Goal: Book appointment/travel/reservation

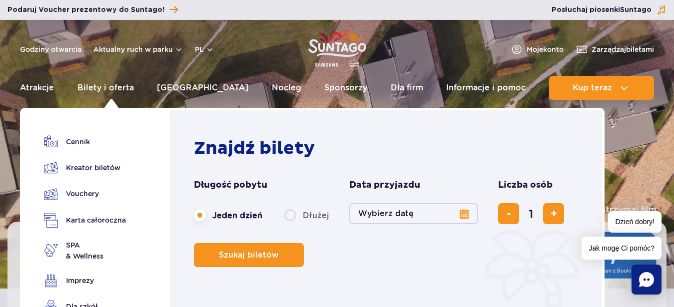
click at [288, 215] on label "Dłużej" at bounding box center [306, 215] width 45 height 21
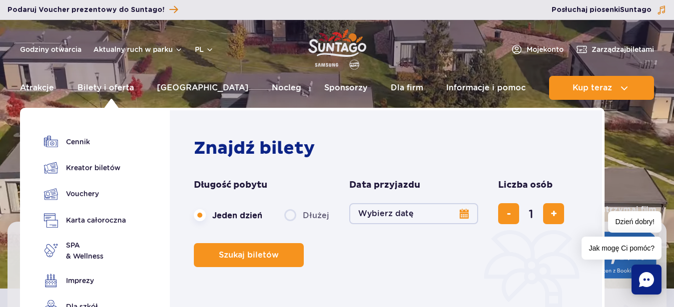
click at [288, 224] on input "Dłużej" at bounding box center [289, 225] width 11 height 2
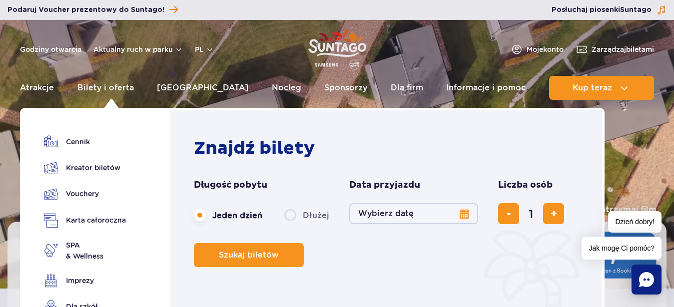
radio input "false"
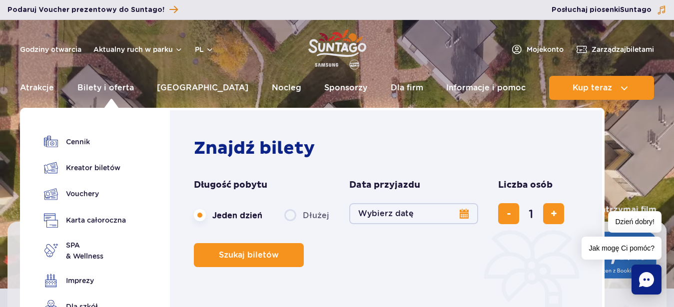
radio input "true"
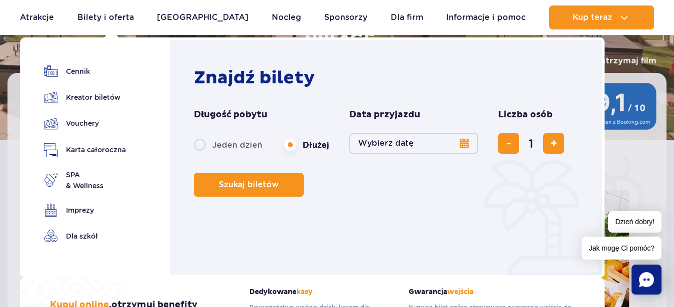
scroll to position [153, 0]
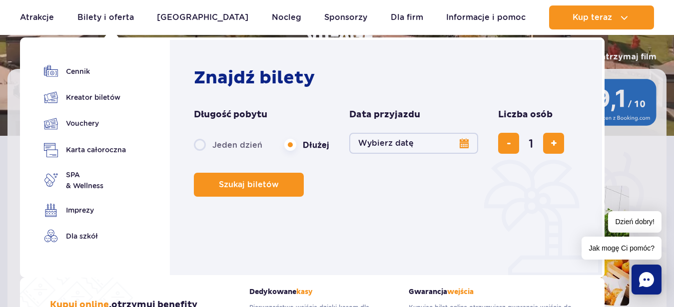
click at [463, 143] on button "Wybierz datę" at bounding box center [413, 143] width 129 height 21
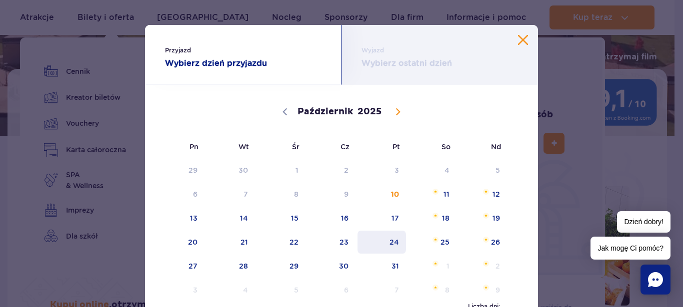
click at [391, 243] on span "24" at bounding box center [381, 242] width 50 height 23
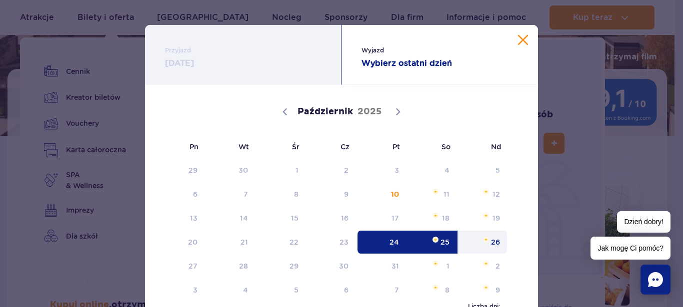
click at [490, 240] on span "26" at bounding box center [482, 242] width 50 height 23
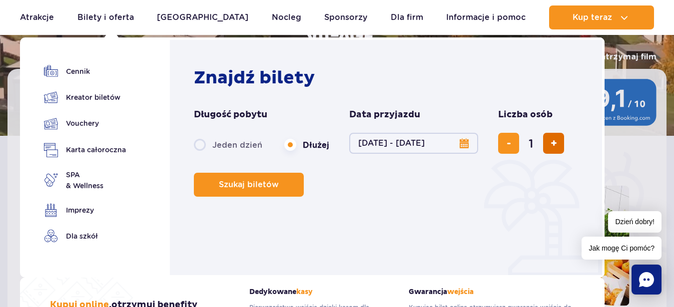
click at [554, 143] on span "dodaj bilet" at bounding box center [554, 143] width 6 height 0
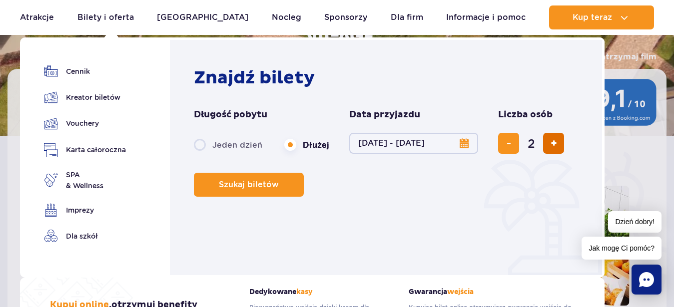
click at [554, 143] on span "dodaj bilet" at bounding box center [554, 143] width 6 height 0
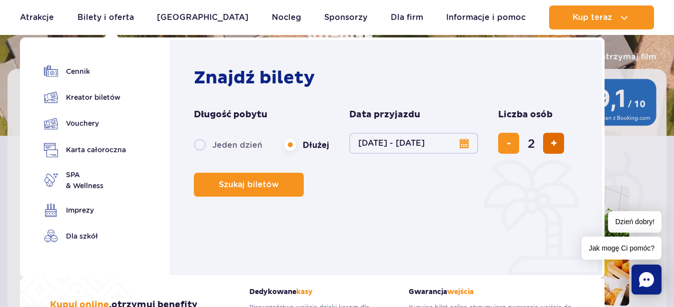
type input "3"
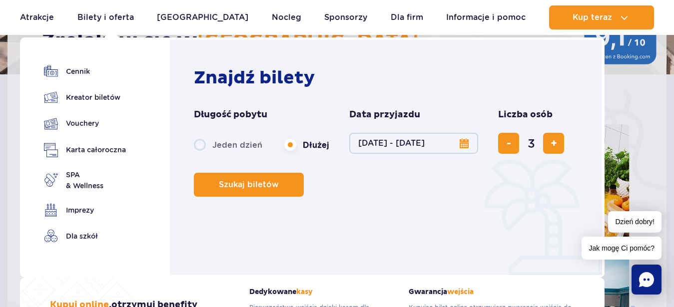
scroll to position [255, 0]
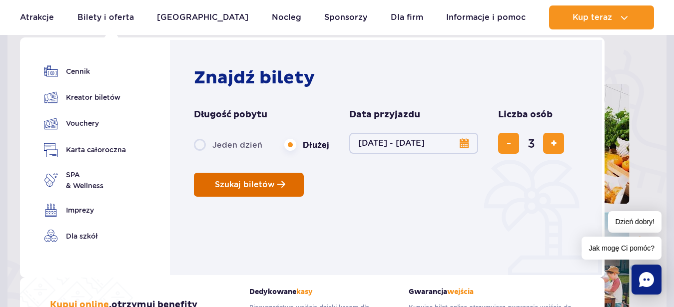
click at [255, 181] on span "Szukaj biletów" at bounding box center [245, 184] width 60 height 9
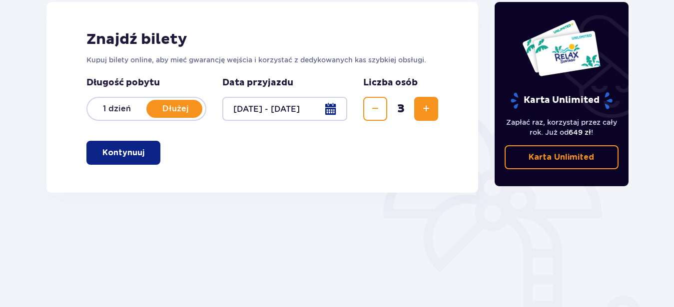
scroll to position [153, 0]
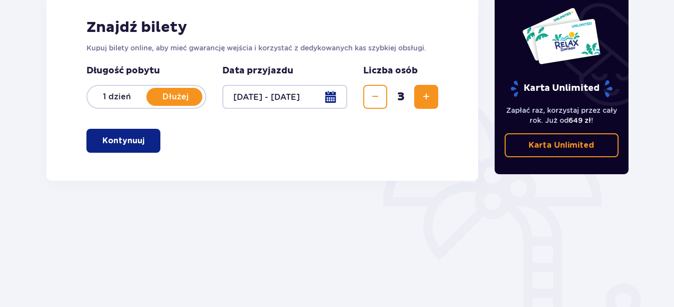
click at [172, 96] on p "Dłużej" at bounding box center [175, 96] width 59 height 11
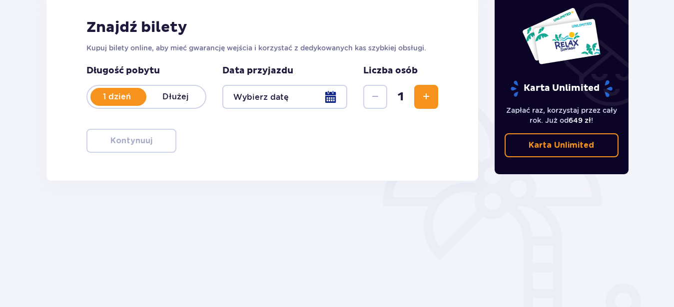
click at [174, 99] on p "Dłużej" at bounding box center [175, 96] width 59 height 11
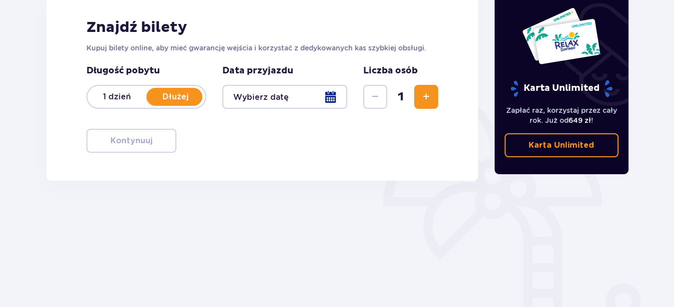
click at [424, 100] on span "Zwiększ" at bounding box center [426, 97] width 12 height 12
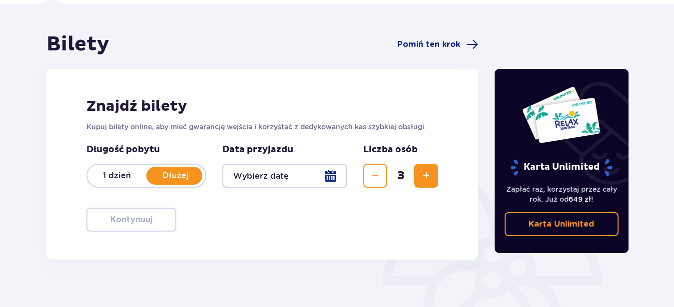
scroll to position [102, 0]
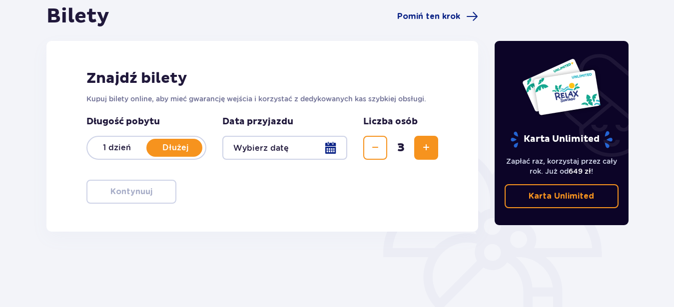
click at [293, 197] on div "Znajdź bilety Kupuj bilety online, aby mieć gwarancję wejścia i korzystać z ded…" at bounding box center [262, 136] width 432 height 191
click at [332, 149] on div at bounding box center [284, 148] width 125 height 24
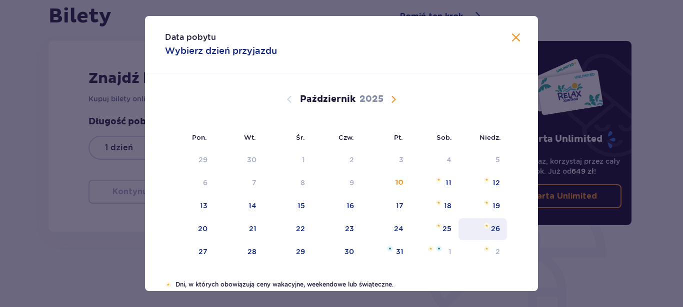
drag, startPoint x: 392, startPoint y: 223, endPoint x: 491, endPoint y: 229, distance: 98.7
click at [398, 227] on div "24" at bounding box center [385, 229] width 49 height 22
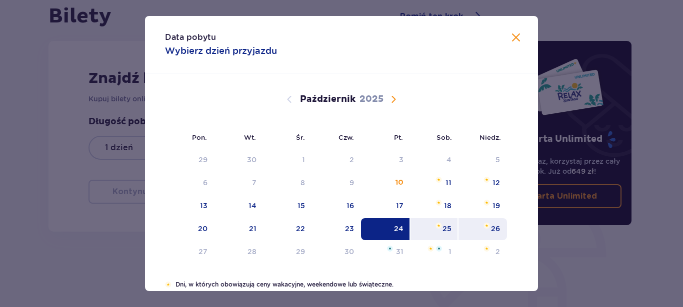
click at [491, 229] on div "26" at bounding box center [495, 229] width 9 height 10
click at [486, 227] on div "26" at bounding box center [482, 229] width 48 height 22
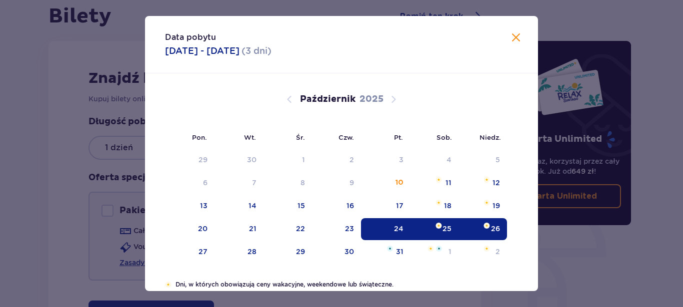
type input "[DATE] - [DATE]"
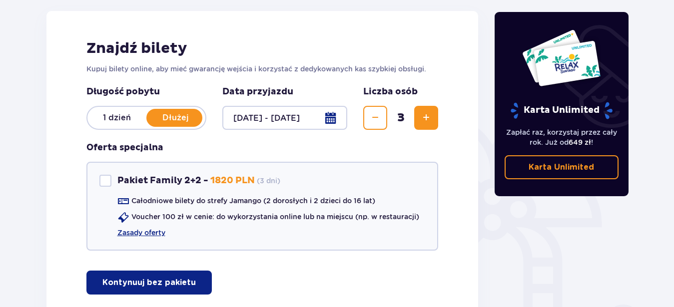
scroll to position [153, 0]
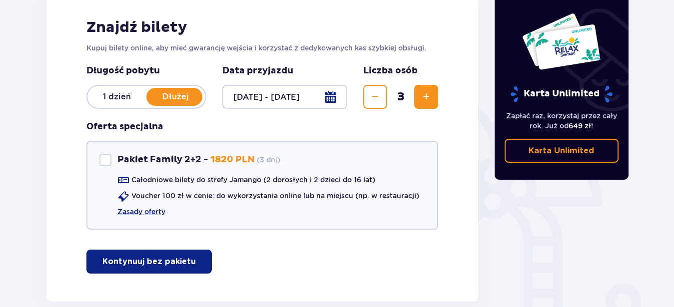
click at [164, 264] on p "Kontynuuj bez pakietu" at bounding box center [148, 261] width 93 height 11
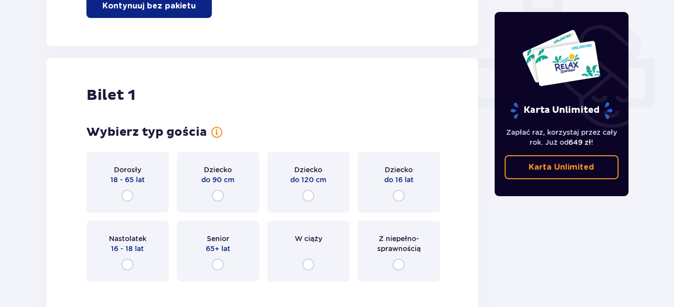
scroll to position [455, 0]
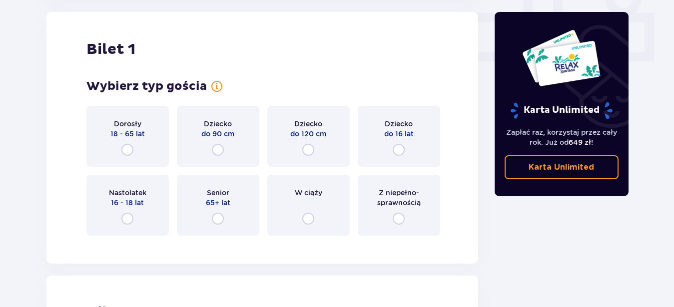
click at [126, 152] on input "radio" at bounding box center [127, 150] width 12 height 12
radio input "true"
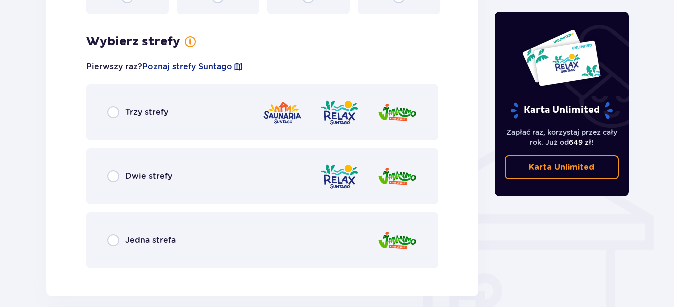
scroll to position [699, 0]
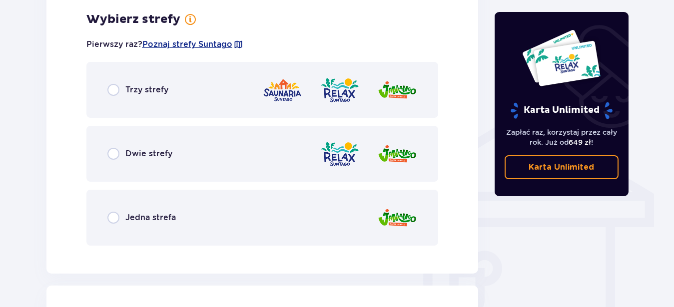
click at [113, 155] on input "radio" at bounding box center [113, 154] width 12 height 12
radio input "true"
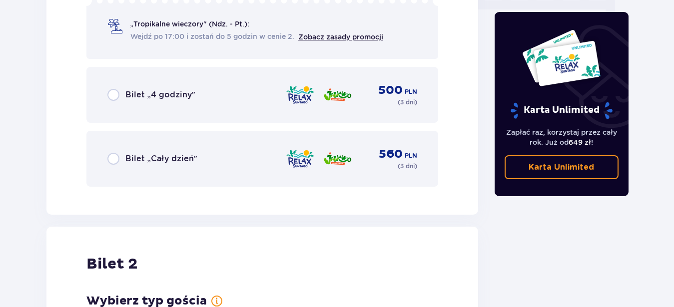
scroll to position [1055, 0]
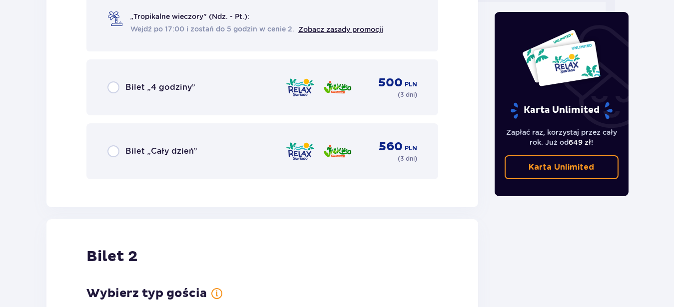
click at [111, 153] on input "radio" at bounding box center [113, 151] width 12 height 12
radio input "true"
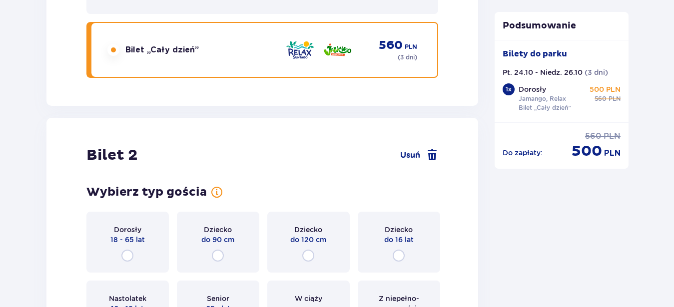
scroll to position [1262, 0]
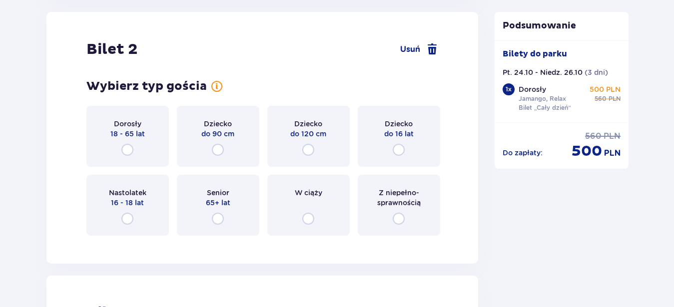
click at [306, 149] on input "radio" at bounding box center [308, 150] width 12 height 12
radio input "true"
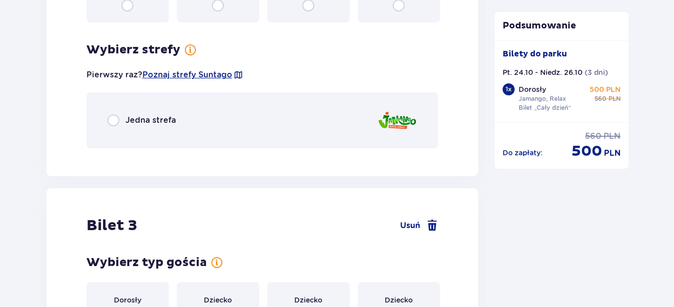
scroll to position [1506, 0]
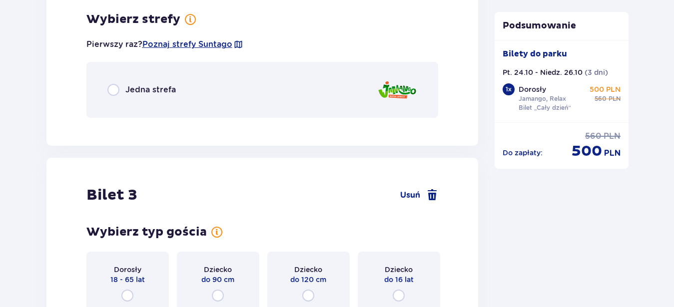
click at [112, 92] on input "radio" at bounding box center [113, 90] width 12 height 12
radio input "true"
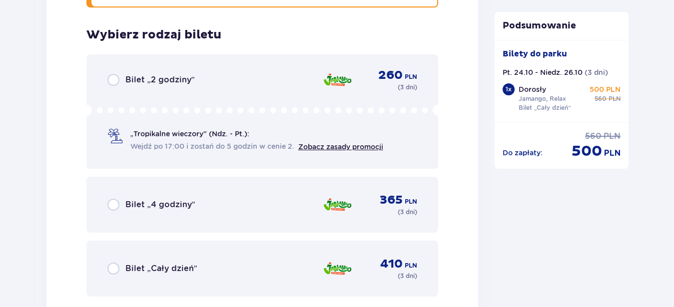
scroll to position [1632, 0]
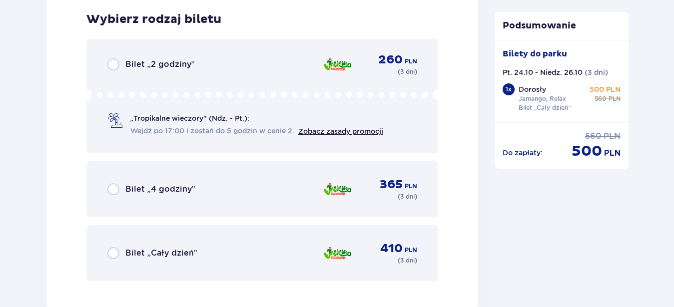
drag, startPoint x: 109, startPoint y: 250, endPoint x: 124, endPoint y: 257, distance: 16.3
click at [110, 250] on input "radio" at bounding box center [113, 253] width 12 height 12
radio input "true"
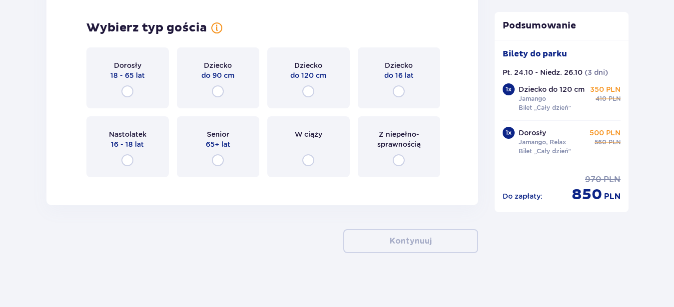
scroll to position [2006, 0]
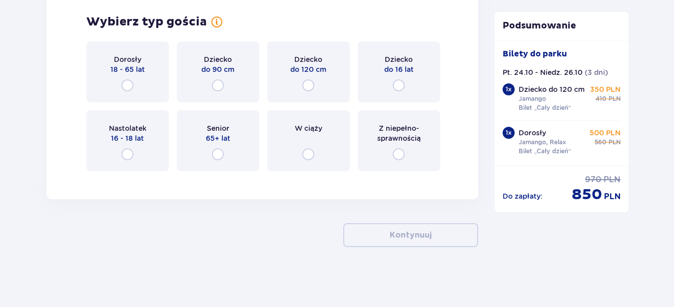
click at [399, 86] on input "radio" at bounding box center [399, 85] width 12 height 12
radio input "true"
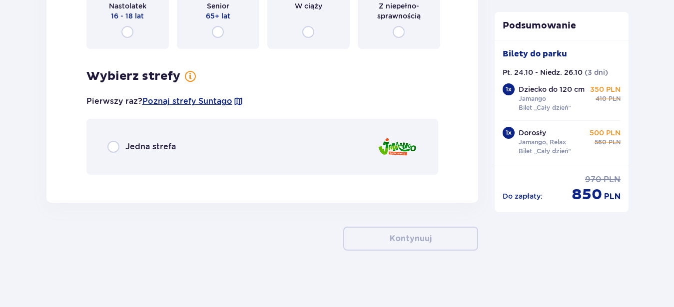
scroll to position [2132, 0]
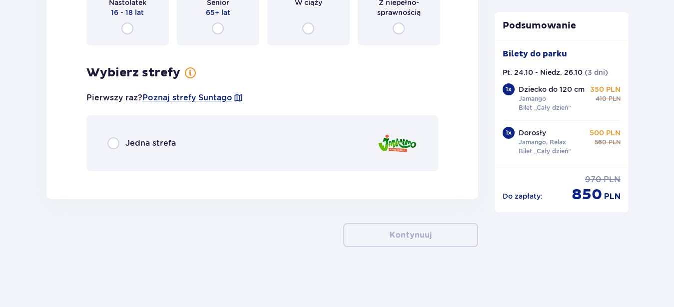
click at [112, 147] on input "radio" at bounding box center [113, 143] width 12 height 12
radio input "true"
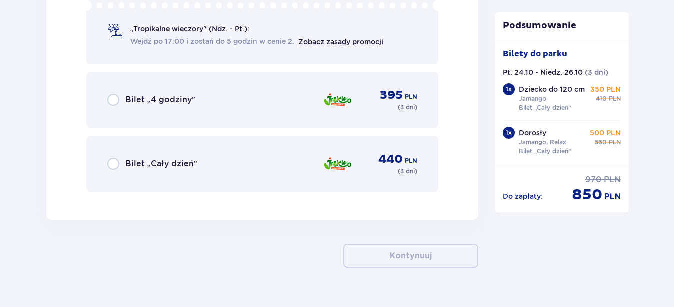
scroll to position [2413, 0]
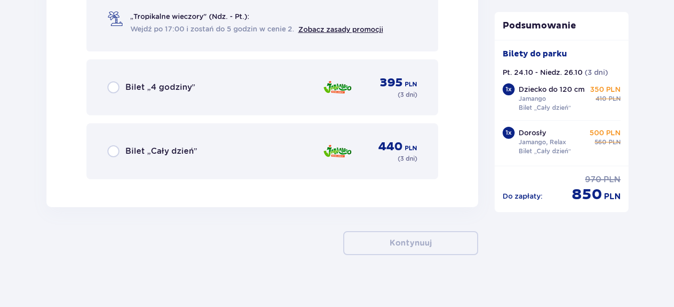
click at [114, 151] on input "radio" at bounding box center [113, 151] width 12 height 12
radio input "true"
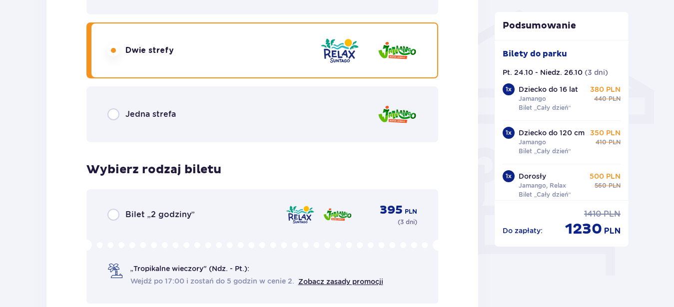
scroll to position [739, 0]
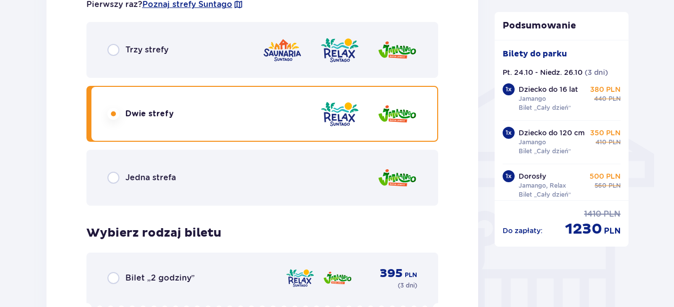
drag, startPoint x: 114, startPoint y: 180, endPoint x: 110, endPoint y: 194, distance: 15.0
click at [114, 180] on input "radio" at bounding box center [113, 178] width 12 height 12
radio input "true"
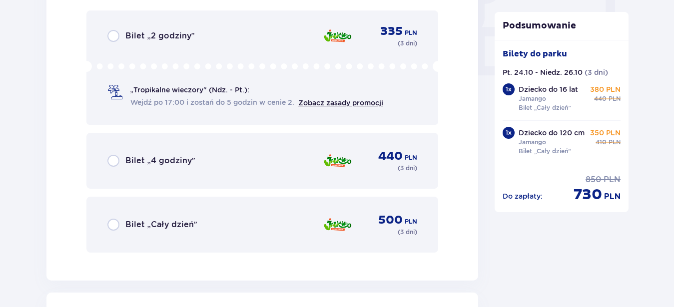
scroll to position [1004, 0]
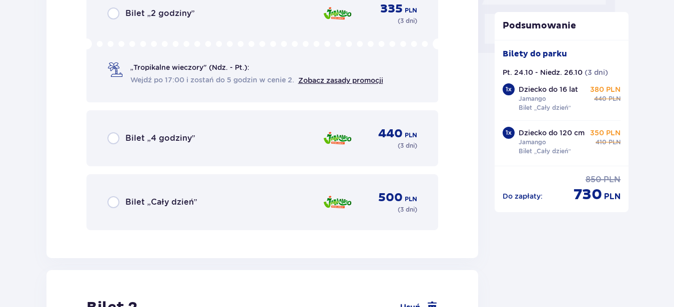
click at [115, 203] on input "radio" at bounding box center [113, 202] width 12 height 12
radio input "true"
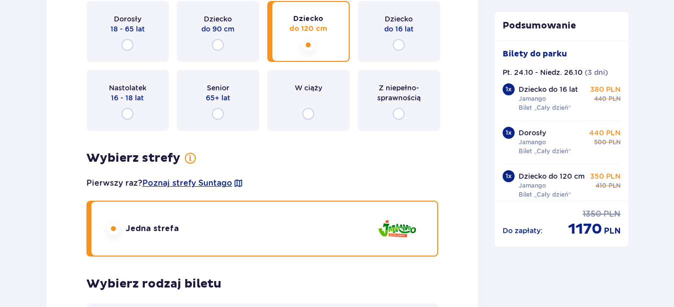
scroll to position [1351, 0]
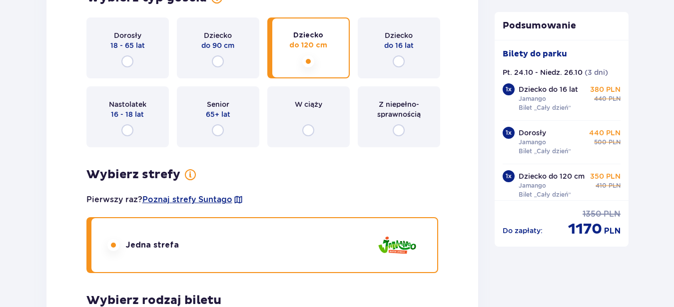
drag, startPoint x: 397, startPoint y: 62, endPoint x: 402, endPoint y: 123, distance: 61.2
click at [397, 62] on input "radio" at bounding box center [399, 61] width 12 height 12
radio input "true"
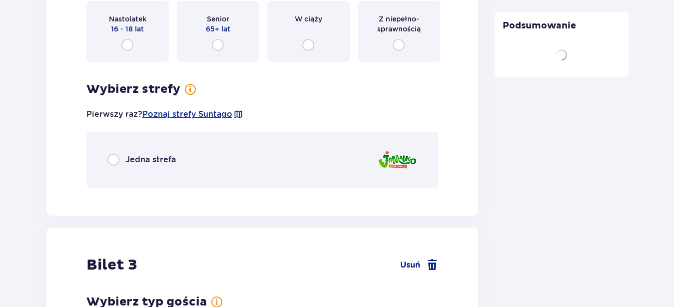
scroll to position [1506, 0]
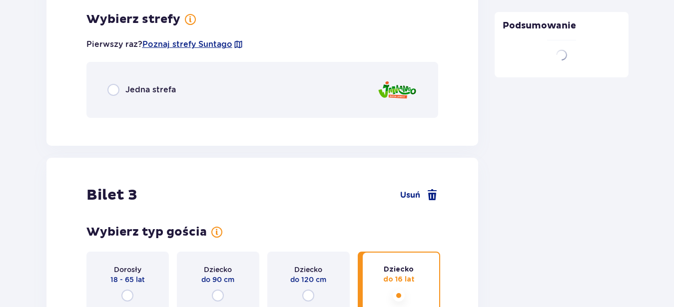
click at [110, 88] on input "radio" at bounding box center [113, 90] width 12 height 12
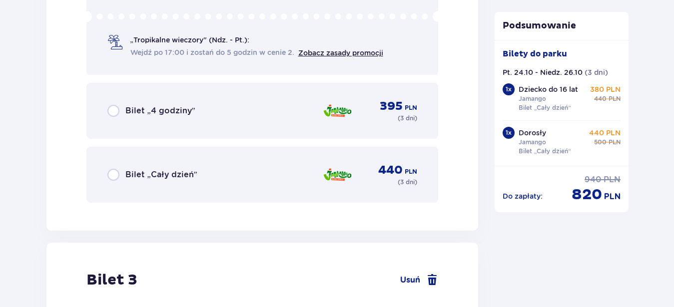
scroll to position [1734, 0]
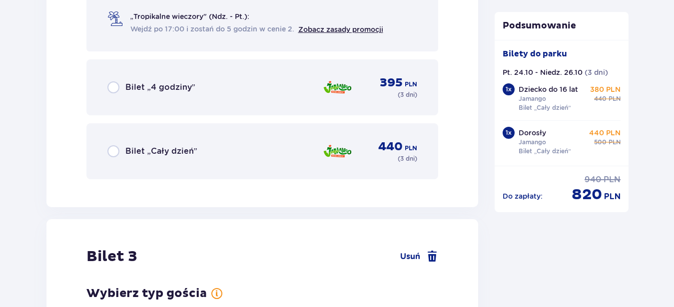
click at [111, 153] on input "radio" at bounding box center [113, 151] width 12 height 12
radio input "true"
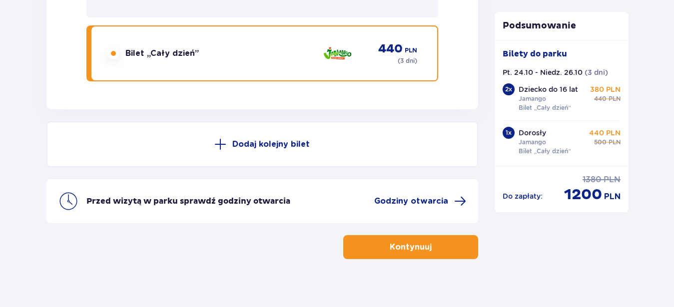
scroll to position [2523, 0]
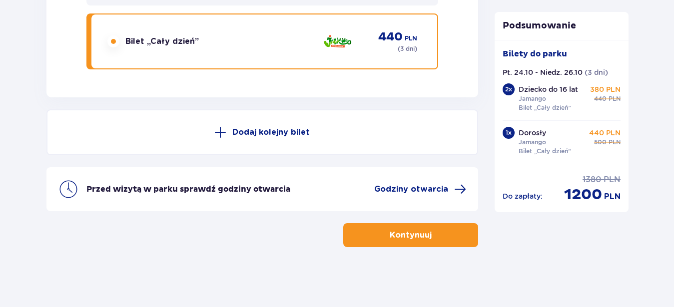
click at [409, 239] on p "Kontynuuj" at bounding box center [411, 235] width 42 height 11
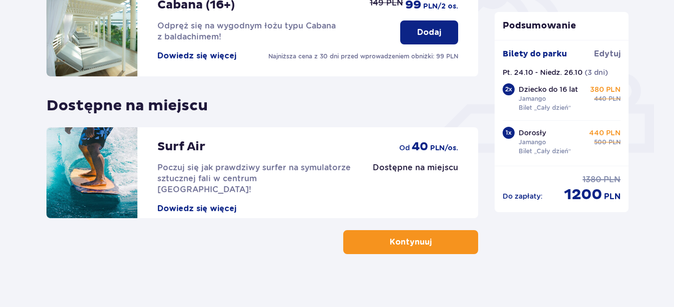
scroll to position [370, 0]
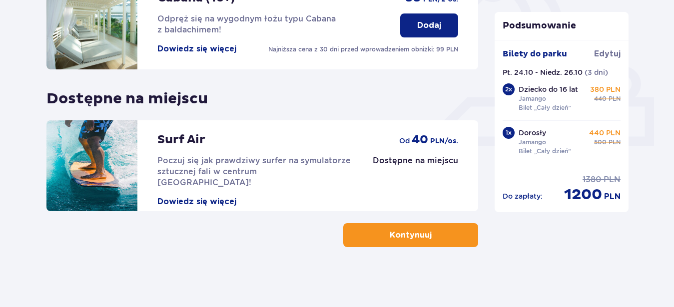
click at [436, 239] on span "button" at bounding box center [434, 235] width 12 height 12
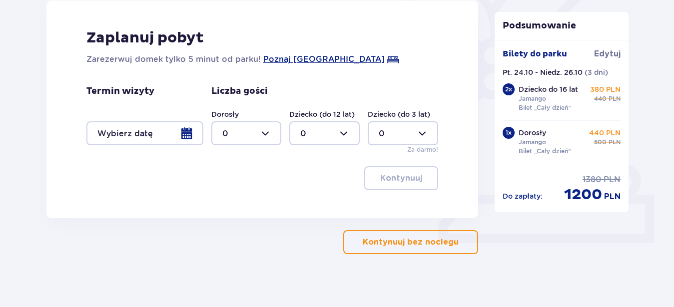
scroll to position [280, 0]
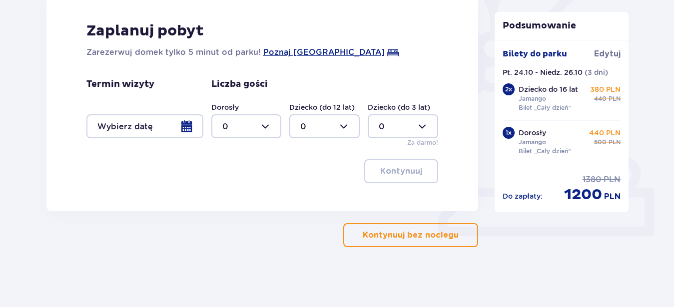
click at [187, 128] on div at bounding box center [144, 126] width 117 height 24
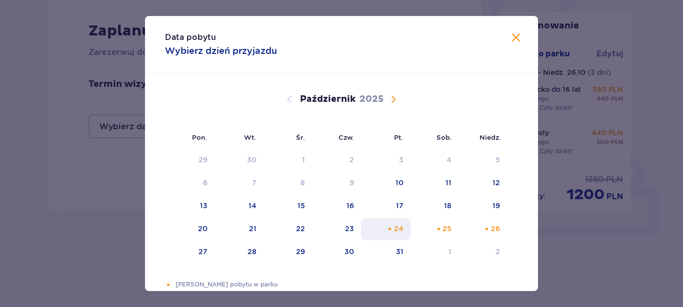
click at [394, 231] on div "24" at bounding box center [398, 229] width 9 height 10
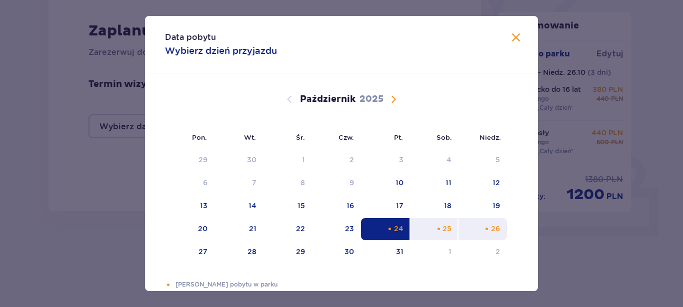
click at [491, 229] on div "26" at bounding box center [495, 229] width 9 height 10
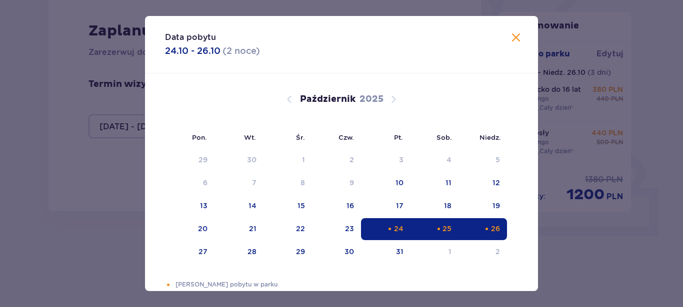
type input "[DATE] - [DATE]"
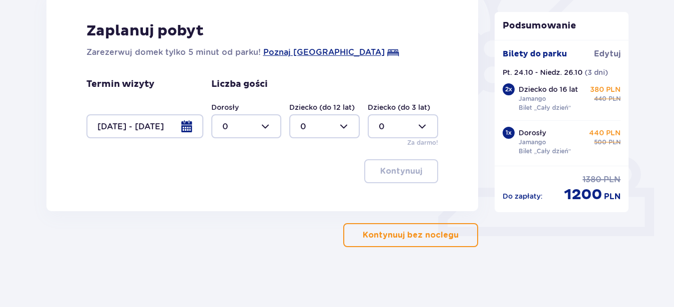
click at [269, 127] on div at bounding box center [246, 126] width 70 height 24
click at [224, 178] on p "1" at bounding box center [223, 177] width 3 height 11
type input "1"
click at [341, 124] on div at bounding box center [324, 126] width 70 height 24
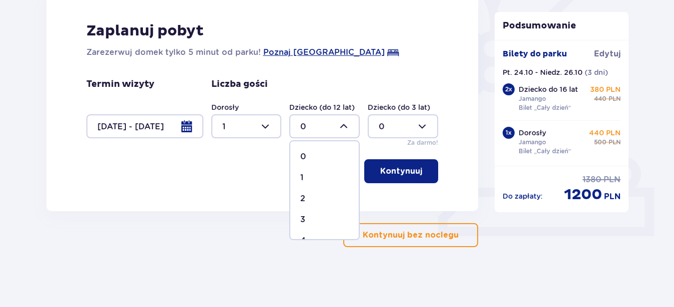
click at [302, 178] on p "1" at bounding box center [301, 177] width 3 height 11
type input "1"
click at [267, 127] on div at bounding box center [246, 126] width 70 height 24
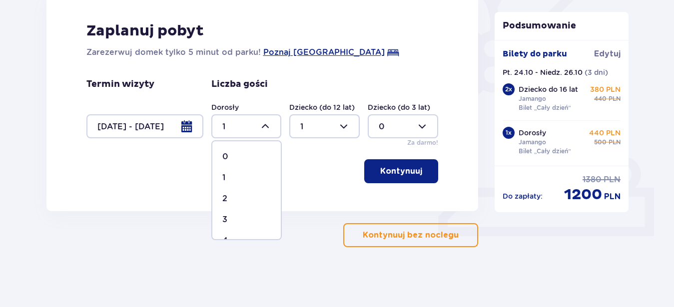
click at [227, 197] on div "2" at bounding box center [246, 198] width 48 height 11
type input "2"
click at [395, 166] on p "Kontynuuj" at bounding box center [401, 171] width 42 height 11
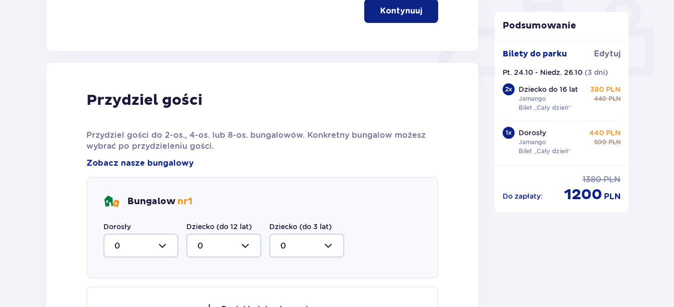
scroll to position [491, 0]
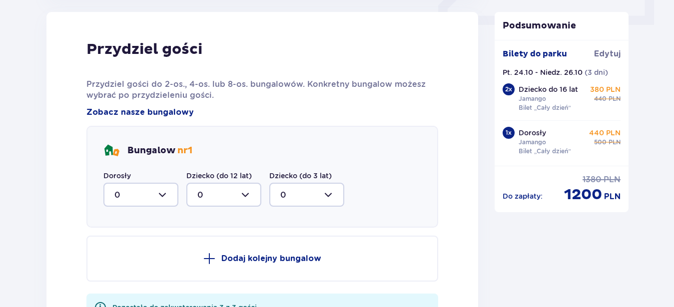
click at [160, 198] on div at bounding box center [140, 195] width 75 height 24
click at [120, 266] on div "2" at bounding box center [140, 267] width 53 height 11
type input "2"
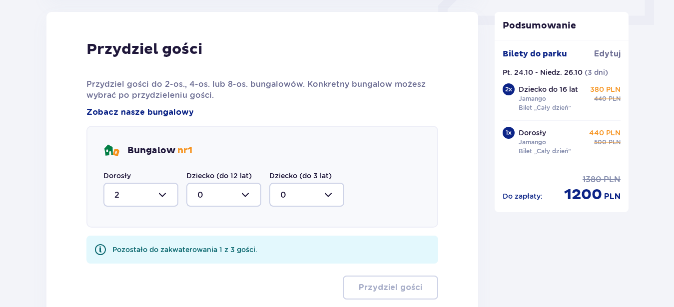
click at [246, 198] on div at bounding box center [223, 195] width 75 height 24
click at [201, 249] on div "1" at bounding box center [223, 246] width 53 height 11
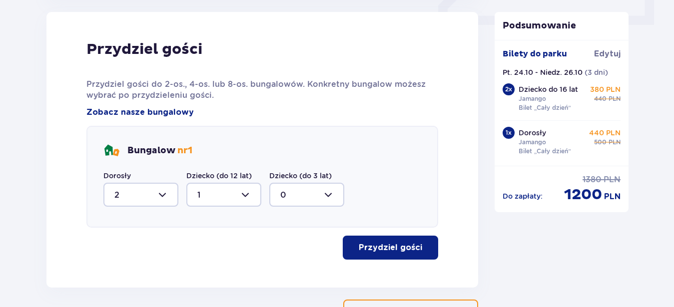
type input "1"
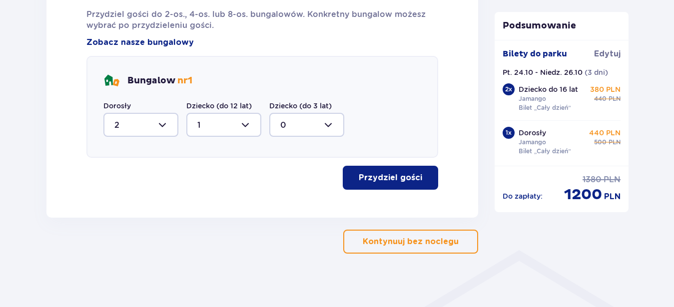
scroll to position [568, 0]
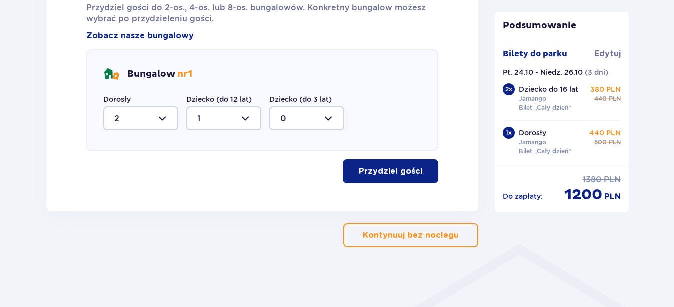
click at [407, 170] on p "Przydziel gości" at bounding box center [390, 171] width 63 height 11
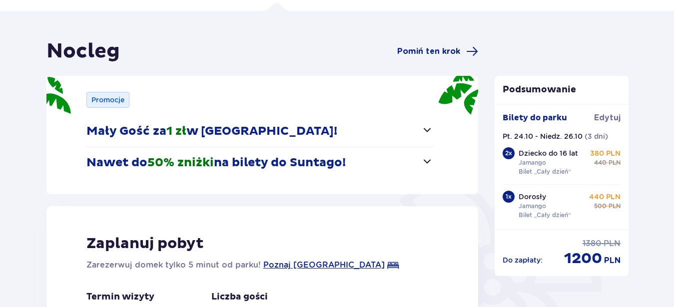
scroll to position [0, 0]
